Goal: Information Seeking & Learning: Understand process/instructions

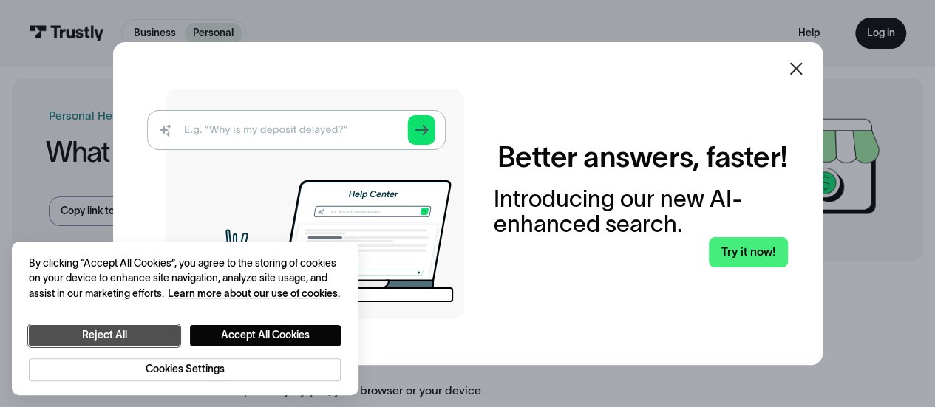
click at [166, 339] on button "Reject All" at bounding box center [104, 335] width 151 height 21
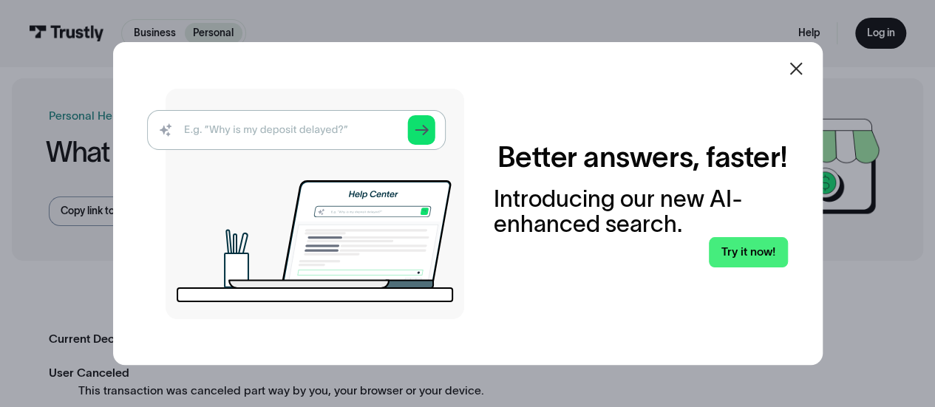
click at [799, 70] on icon at bounding box center [796, 69] width 13 height 13
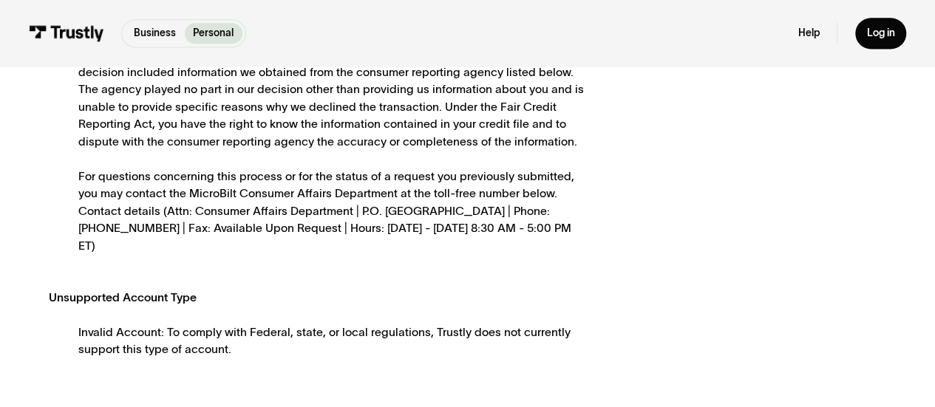
scroll to position [1003, 0]
